Goal: Transaction & Acquisition: Obtain resource

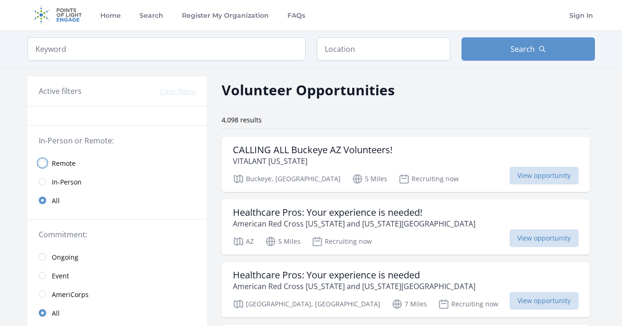
click at [43, 162] on input "radio" at bounding box center [42, 162] width 7 height 7
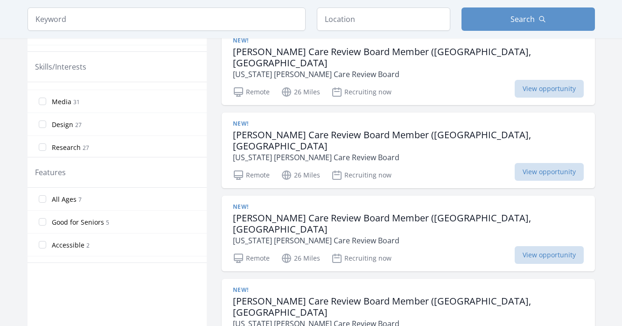
scroll to position [381, 0]
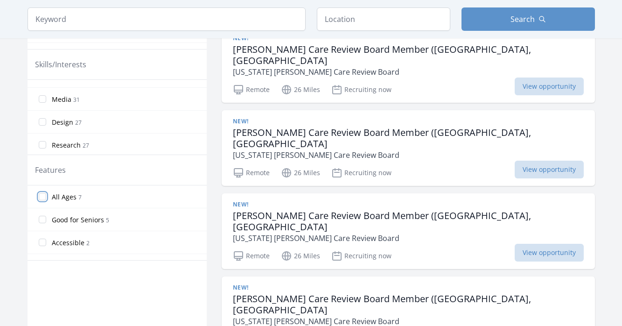
click at [42, 194] on input "All Ages 7" at bounding box center [42, 196] width 7 height 7
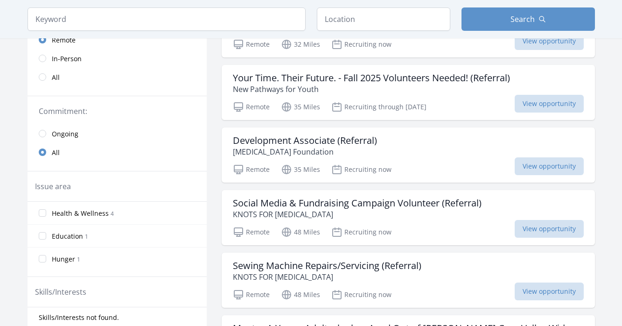
scroll to position [30, 0]
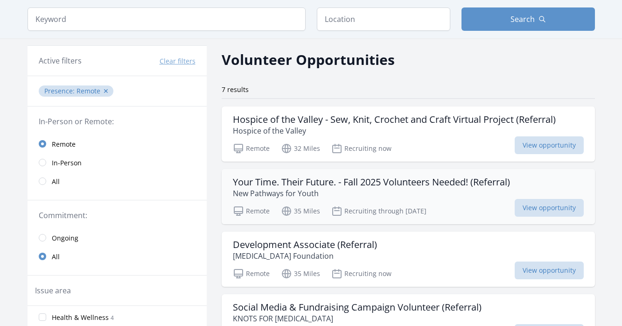
click at [266, 184] on h3 "Your Time. Their Future. - Fall 2025 Volunteers Needed! (Referral)" at bounding box center [371, 182] width 277 height 11
